Goal: Information Seeking & Learning: Check status

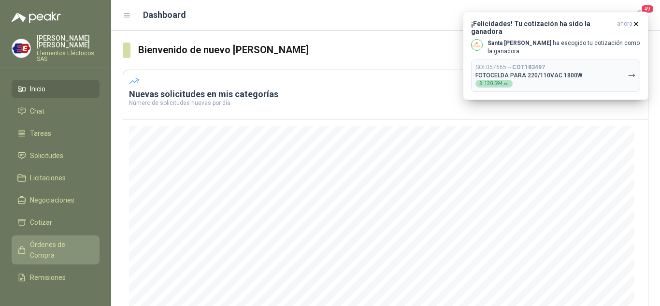
click at [46, 243] on span "Órdenes de Compra" at bounding box center [60, 249] width 60 height 21
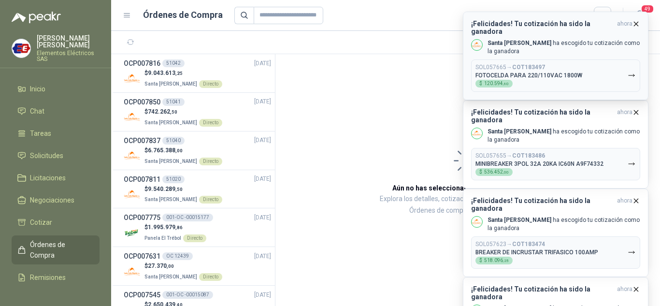
click at [637, 21] on icon "button" at bounding box center [636, 24] width 8 height 8
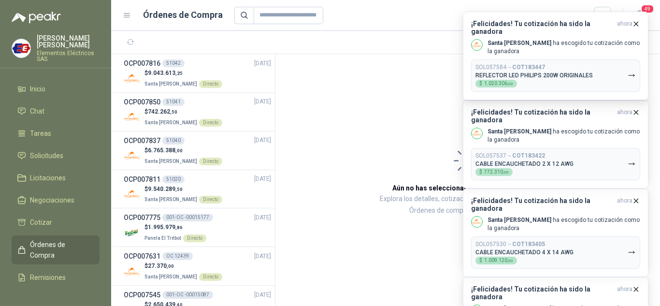
click at [637, 21] on icon "button" at bounding box center [636, 24] width 8 height 8
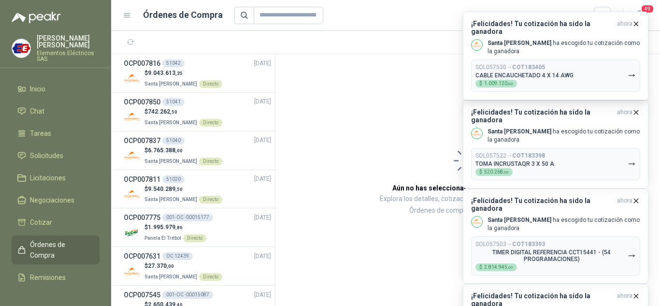
click at [637, 21] on icon "button" at bounding box center [636, 24] width 8 height 8
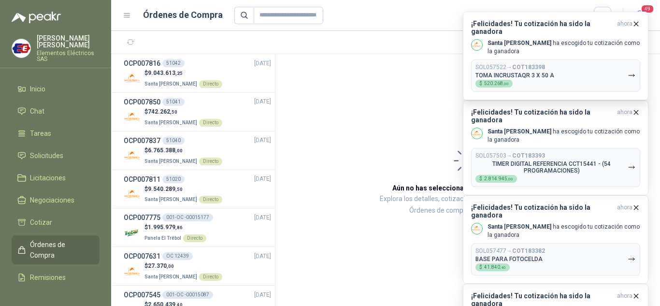
click at [637, 21] on icon "button" at bounding box center [636, 24] width 8 height 8
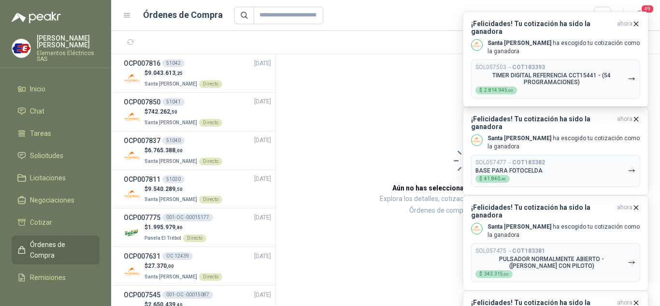
click at [637, 21] on icon "button" at bounding box center [636, 24] width 8 height 8
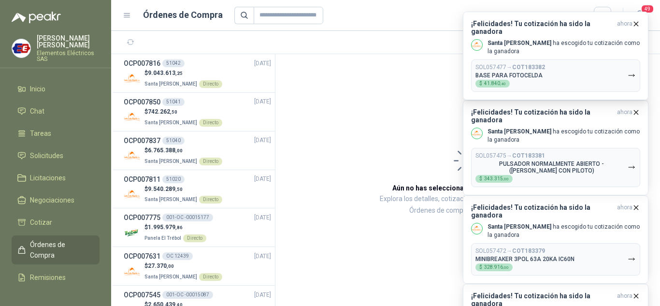
click at [637, 21] on icon "button" at bounding box center [636, 24] width 8 height 8
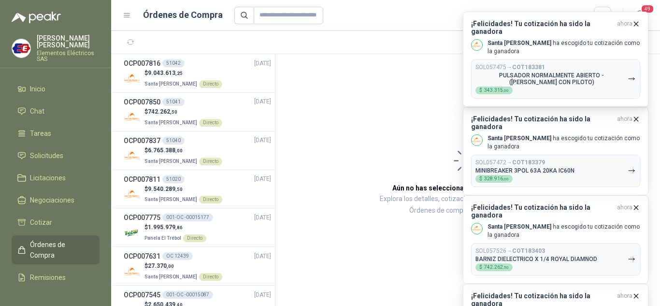
click at [637, 21] on icon "button" at bounding box center [636, 24] width 8 height 8
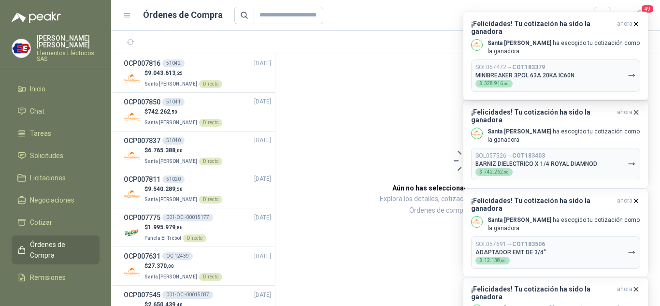
click at [637, 21] on icon "button" at bounding box center [636, 24] width 8 height 8
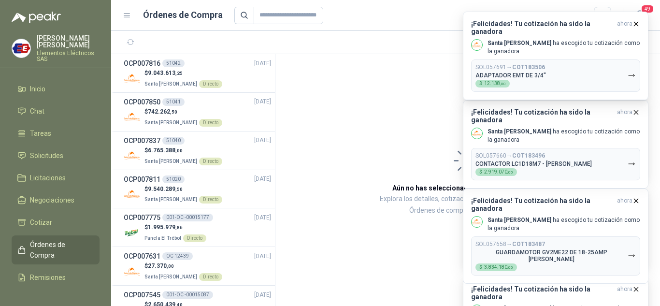
click at [637, 21] on icon "button" at bounding box center [636, 24] width 8 height 8
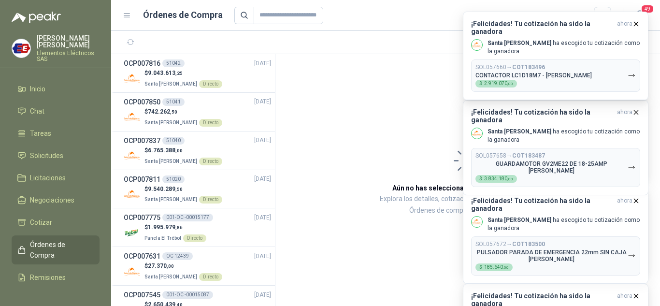
click at [637, 21] on icon "button" at bounding box center [636, 24] width 8 height 8
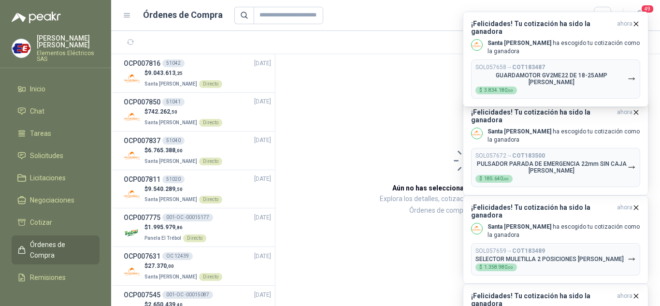
click at [637, 21] on icon "button" at bounding box center [636, 24] width 8 height 8
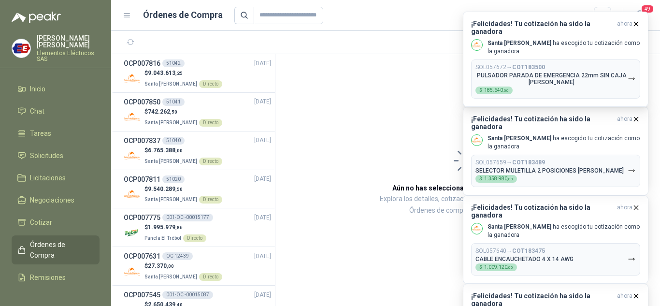
click at [637, 21] on icon "button" at bounding box center [636, 24] width 8 height 8
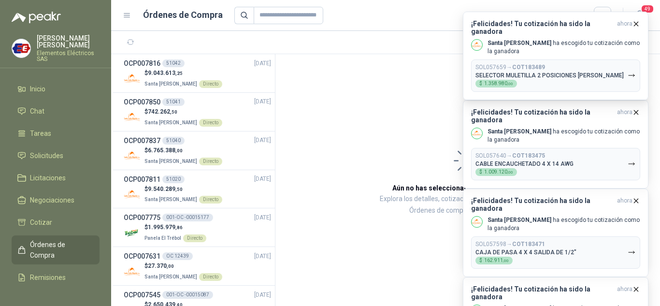
click at [637, 21] on icon "button" at bounding box center [636, 24] width 8 height 8
click at [637, 21] on button "¡Felicidades! Tu cotización ha sido la ganadora ahora Santa [PERSON_NAME] ha es…" at bounding box center [555, 56] width 185 height 88
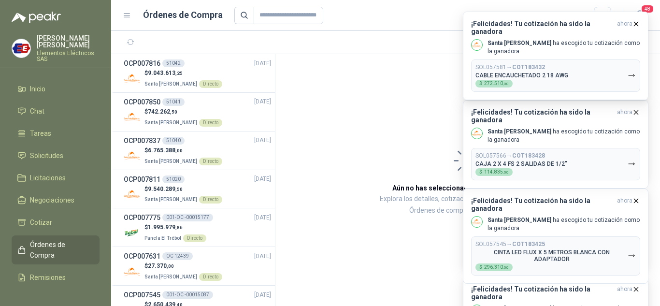
click at [637, 21] on icon "button" at bounding box center [636, 24] width 8 height 8
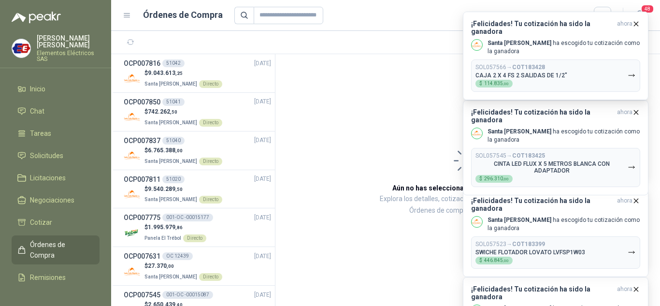
click at [637, 12] on div "¡Felicidades! Tu cotización ha sido la ganadora ahora Santa [PERSON_NAME] ha es…" at bounding box center [555, 12] width 185 height 0
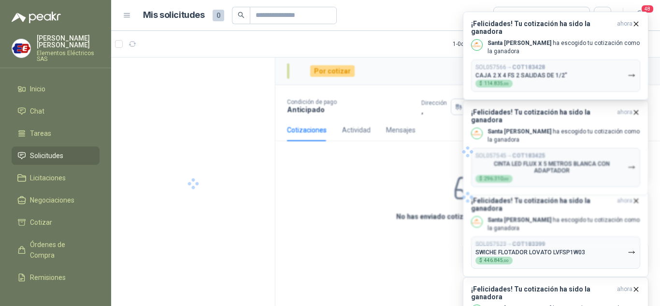
click at [637, 21] on icon "button" at bounding box center [636, 24] width 8 height 8
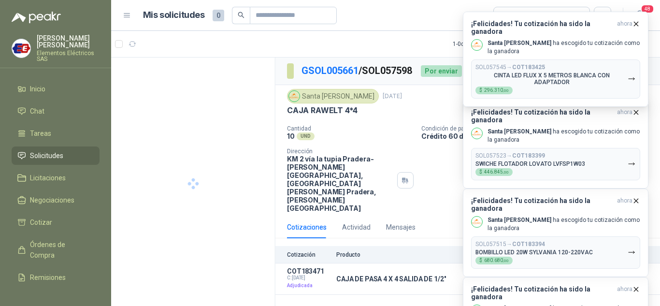
click at [637, 21] on icon "button" at bounding box center [636, 24] width 8 height 8
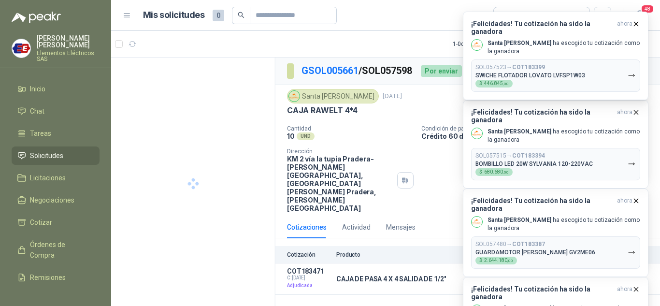
click at [637, 12] on div "¡Felicidades! Tu cotización ha sido la ganadora ahora Santa [PERSON_NAME] ha es…" at bounding box center [555, 12] width 185 height 0
click at [637, 21] on icon "button" at bounding box center [636, 24] width 8 height 8
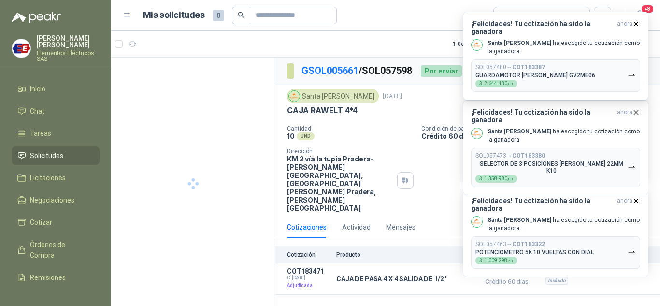
click at [637, 12] on div "¡Felicidades! Tu cotización ha sido la ganadora ahora Santa [PERSON_NAME] ha es…" at bounding box center [555, 12] width 185 height 0
click at [637, 21] on icon "button" at bounding box center [636, 24] width 8 height 8
click at [637, 21] on div "¡Felicidades! Tu cotización ha sido la ganadora ahora Santa [PERSON_NAME] ha es…" at bounding box center [555, 56] width 185 height 88
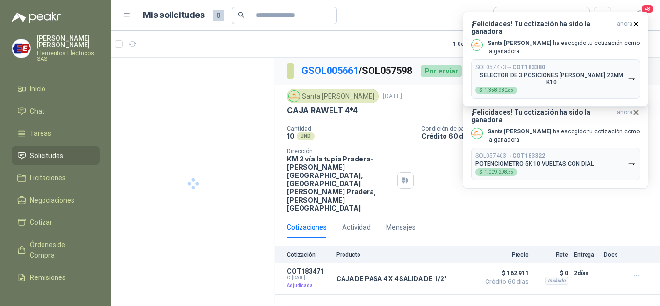
click at [637, 21] on icon "button" at bounding box center [636, 24] width 8 height 8
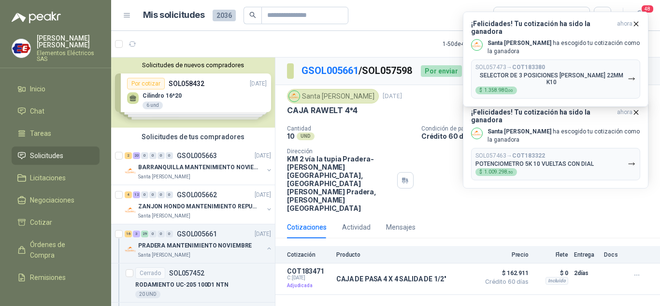
click at [637, 21] on icon "button" at bounding box center [636, 24] width 8 height 8
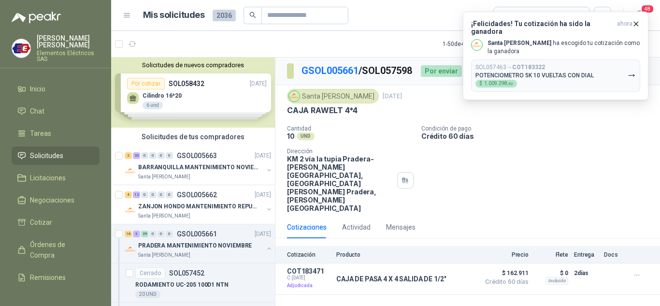
click at [637, 12] on div "¡Felicidades! Tu cotización ha sido la ganadora ahora Santa [PERSON_NAME] ha es…" at bounding box center [555, 12] width 185 height 0
click at [637, 21] on icon "button" at bounding box center [636, 24] width 8 height 8
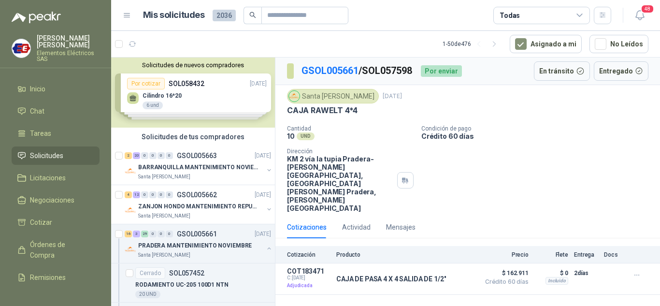
click at [637, 12] on div "¡Felicidades! Tu cotización ha sido la ganadora ahora Santa [PERSON_NAME] ha es…" at bounding box center [555, 12] width 185 height 0
click at [50, 251] on span "Órdenes de Compra" at bounding box center [60, 249] width 60 height 21
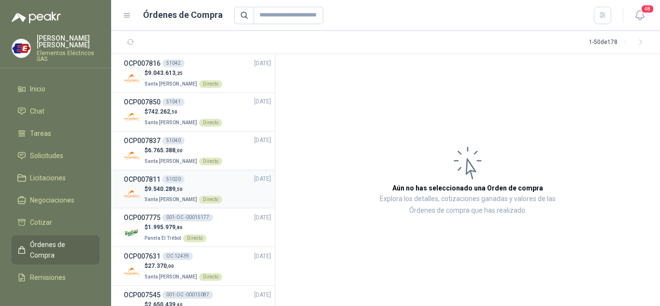
click at [167, 193] on p "$ 9.540.289 ,50" at bounding box center [183, 188] width 78 height 9
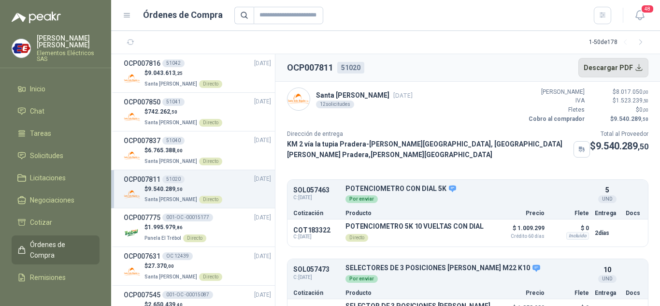
click at [604, 66] on button "Descargar PDF" at bounding box center [613, 67] width 70 height 19
click at [173, 151] on span "6.765.388 ,00" at bounding box center [165, 150] width 35 height 7
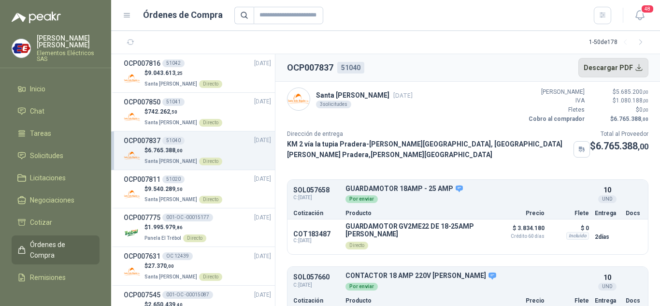
click at [601, 66] on button "Descargar PDF" at bounding box center [613, 67] width 70 height 19
click at [158, 102] on h3 "OCP007850" at bounding box center [142, 102] width 37 height 11
click at [159, 102] on h3 "OCP007850" at bounding box center [142, 102] width 37 height 11
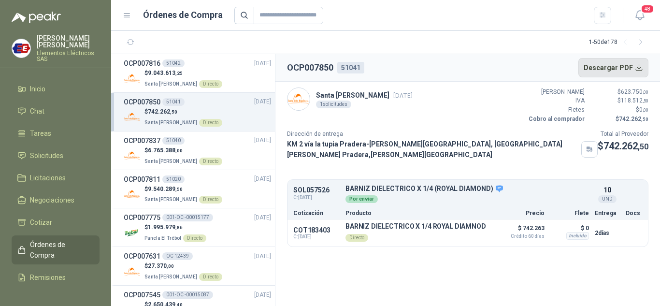
click at [605, 65] on button "Descargar PDF" at bounding box center [613, 67] width 70 height 19
click at [155, 74] on span "9.043.613 ,25" at bounding box center [165, 73] width 35 height 7
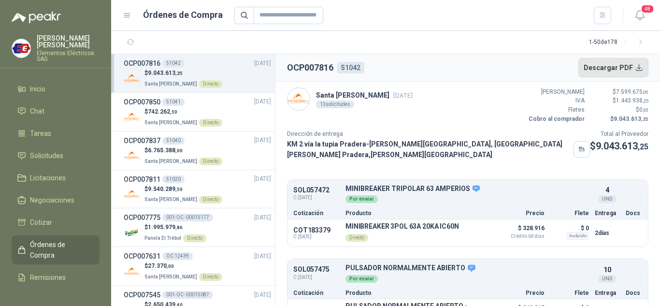
click at [607, 66] on button "Descargar PDF" at bounding box center [613, 67] width 70 height 19
drag, startPoint x: 169, startPoint y: 73, endPoint x: 166, endPoint y: 85, distance: 12.5
click at [169, 72] on span "9.043.613 ,25" at bounding box center [165, 73] width 35 height 7
drag, startPoint x: 151, startPoint y: 107, endPoint x: 157, endPoint y: 145, distance: 38.6
click at [152, 108] on p "$ 742.262 ,50" at bounding box center [183, 111] width 78 height 9
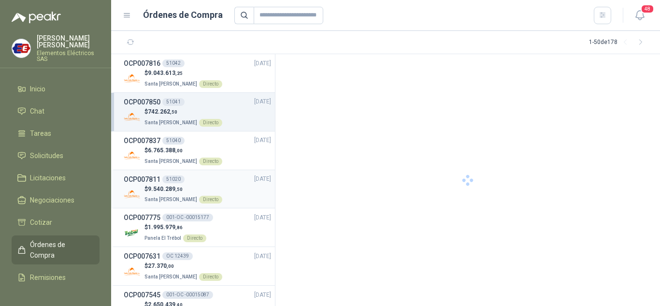
drag, startPoint x: 157, startPoint y: 145, endPoint x: 160, endPoint y: 174, distance: 28.6
click at [158, 146] on p "$ 6.765.388 ,00" at bounding box center [183, 150] width 78 height 9
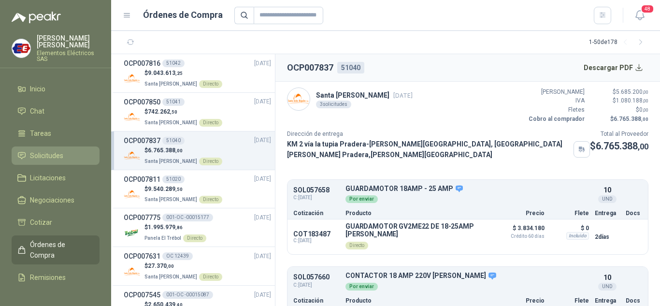
click at [37, 154] on span "Solicitudes" at bounding box center [46, 155] width 33 height 11
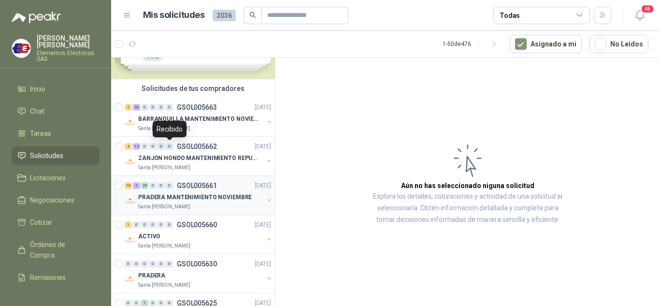
scroll to position [97, 0]
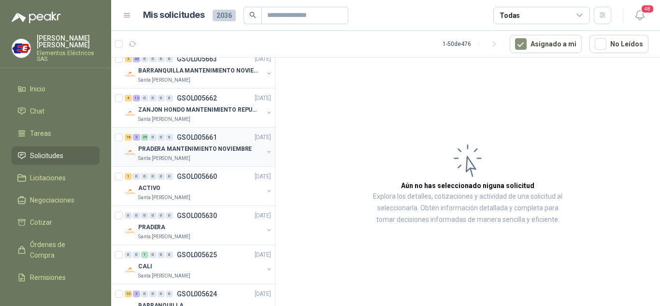
click at [158, 141] on div "16 3 29 0 0 0 GSOL005661 [DATE]" at bounding box center [199, 137] width 148 height 12
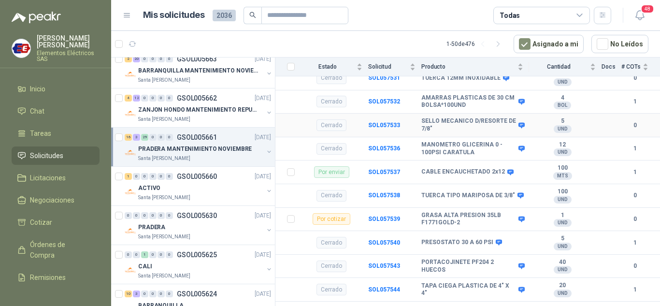
scroll to position [1207, 0]
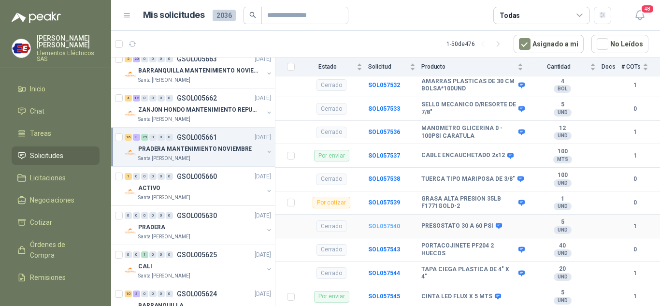
click at [380, 223] on b "SOL057540" at bounding box center [384, 226] width 32 height 7
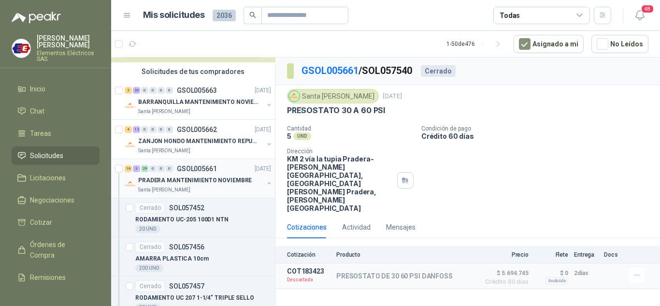
scroll to position [48, 0]
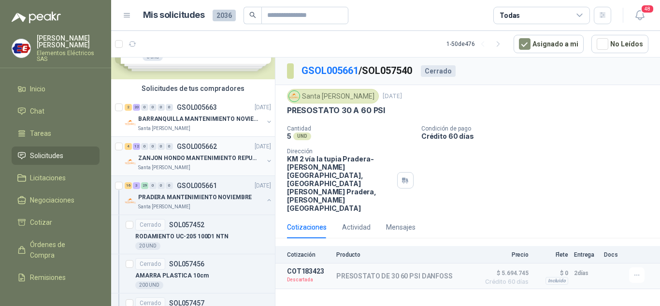
click at [154, 150] on div "4 12 0 0 0 0 GSOL005662 [DATE]" at bounding box center [199, 147] width 148 height 12
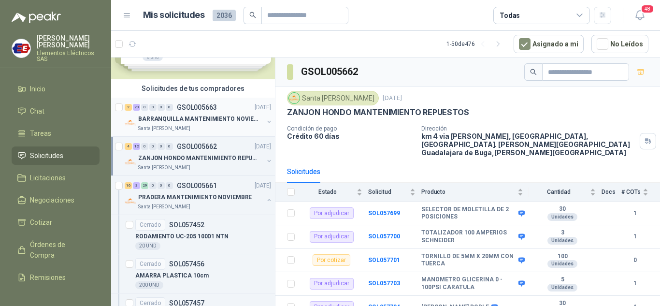
click at [151, 110] on div "2 20 0 0 0 0 GSOL005663 [DATE]" at bounding box center [199, 107] width 148 height 12
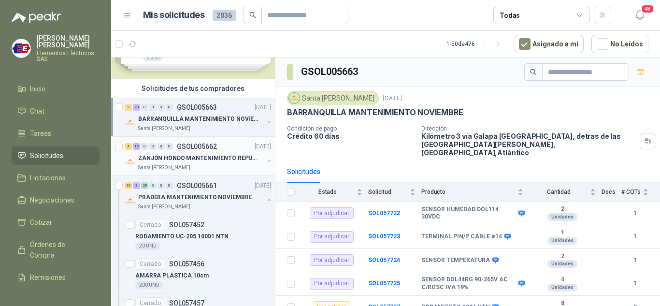
click at [159, 152] on div "ZANJON HONDO MANTENIMIENTO REPUESTOS" at bounding box center [200, 158] width 125 height 12
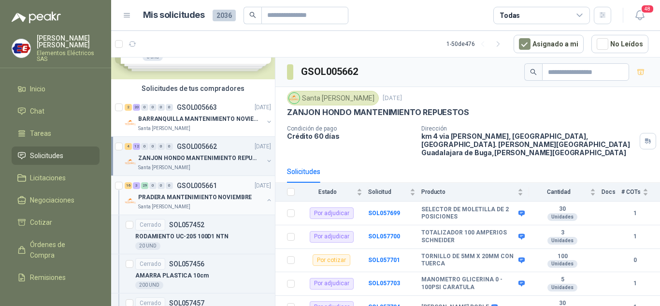
click at [157, 187] on div "16 3 29 0 0 0" at bounding box center [149, 185] width 48 height 7
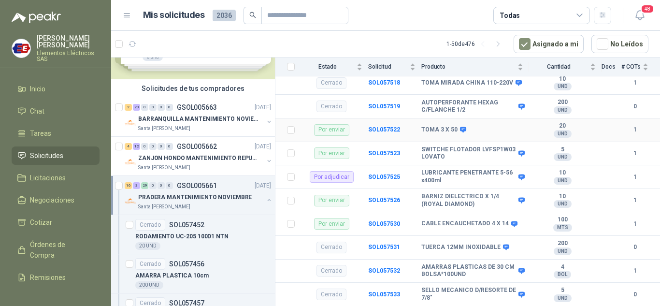
scroll to position [1111, 0]
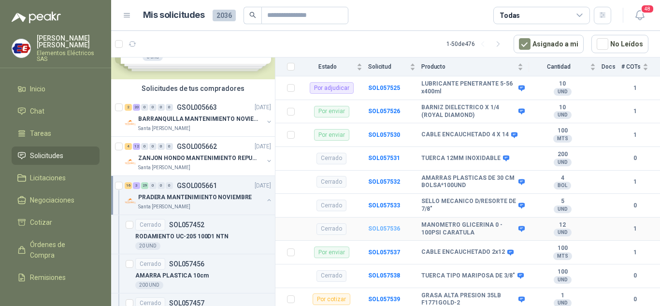
click at [390, 225] on b "SOL057536" at bounding box center [384, 228] width 32 height 7
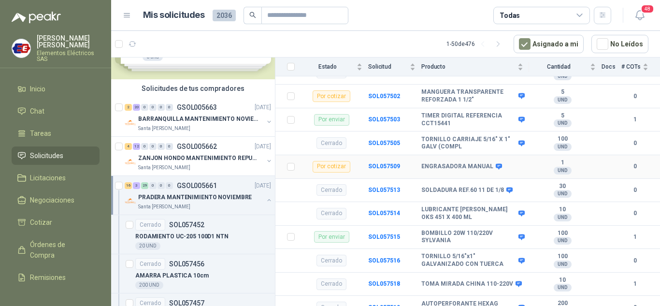
scroll to position [869, 0]
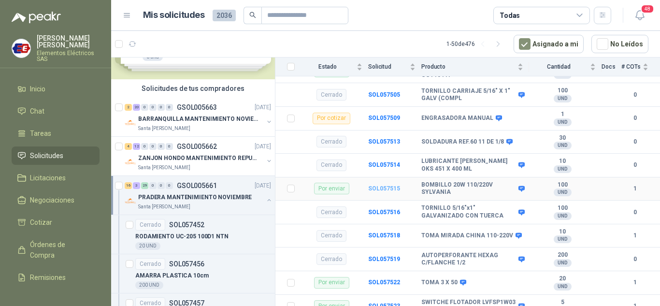
click at [385, 185] on b "SOL057515" at bounding box center [384, 188] width 32 height 7
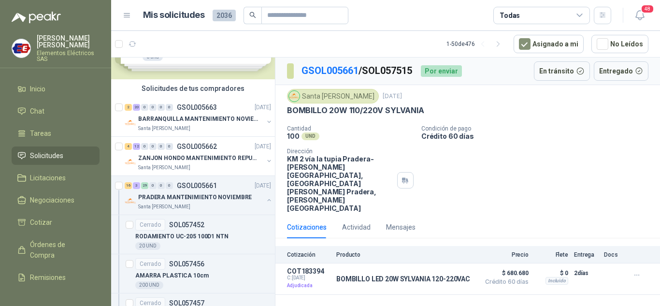
click at [45, 153] on span "Solicitudes" at bounding box center [46, 155] width 33 height 11
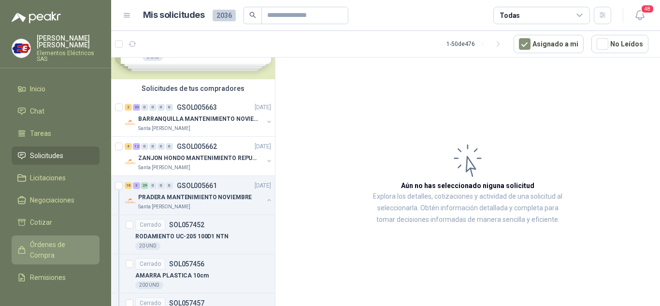
click at [51, 246] on span "Órdenes de Compra" at bounding box center [60, 249] width 60 height 21
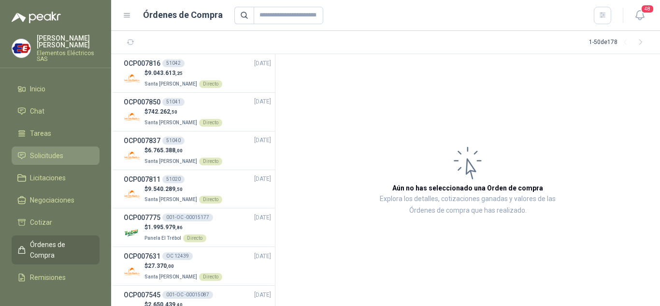
click at [48, 154] on span "Solicitudes" at bounding box center [46, 155] width 33 height 11
